Goal: Task Accomplishment & Management: Manage account settings

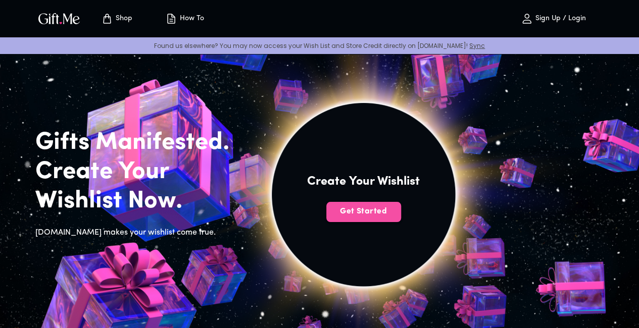
click at [401, 217] on span "Get Started" at bounding box center [363, 211] width 75 height 11
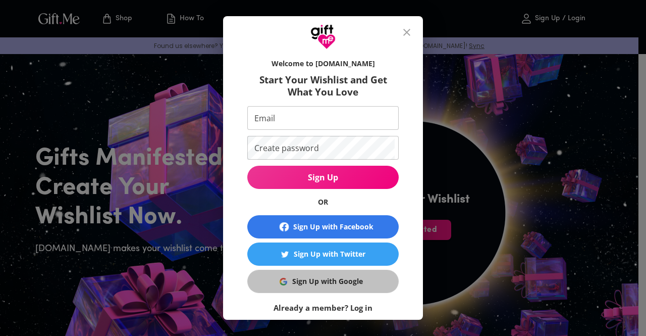
click at [306, 281] on div "Sign Up with Google" at bounding box center [327, 281] width 71 height 11
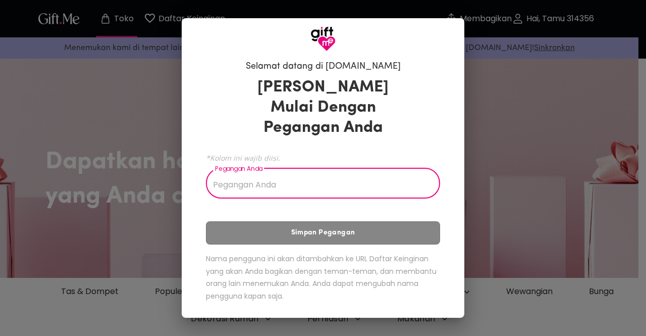
click at [253, 187] on input "Pegangan Anda" at bounding box center [317, 184] width 223 height 28
type input "a"
type input "i"
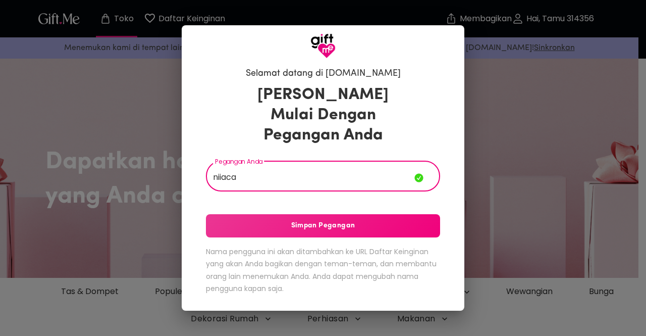
click at [214, 180] on input "niiaca" at bounding box center [310, 177] width 208 height 28
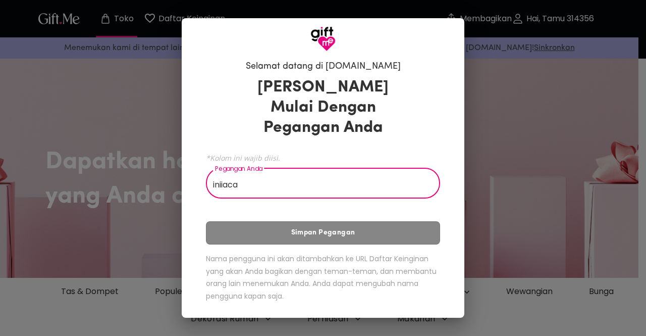
click at [246, 183] on input "iniiaca" at bounding box center [317, 184] width 223 height 28
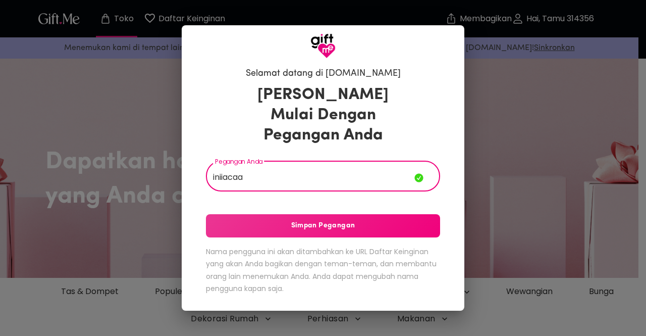
type input "iniiacaa"
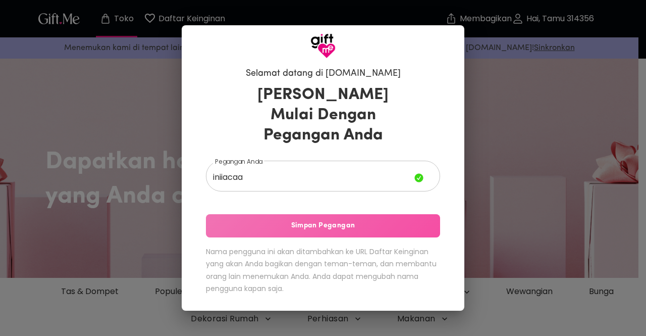
click at [243, 227] on span "Simpan Pegangan" at bounding box center [323, 225] width 234 height 11
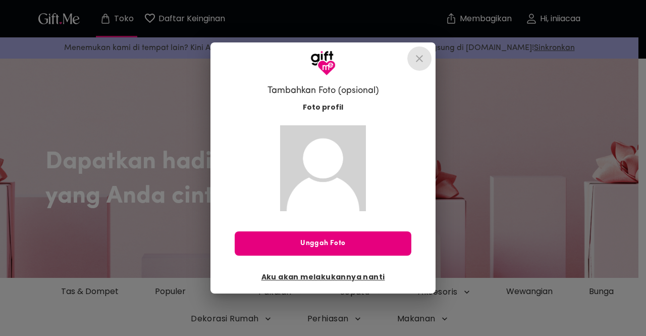
click at [416, 52] on icon "menutup" at bounding box center [419, 58] width 12 height 12
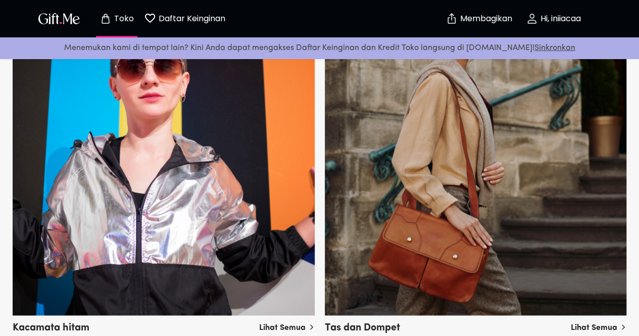
scroll to position [553, 0]
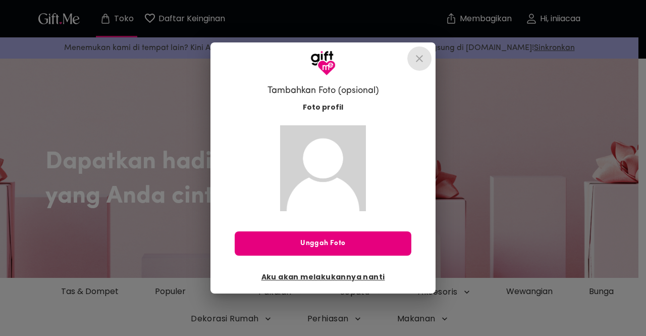
click at [416, 58] on icon "menutup" at bounding box center [419, 58] width 7 height 7
